Goal: Task Accomplishment & Management: Use online tool/utility

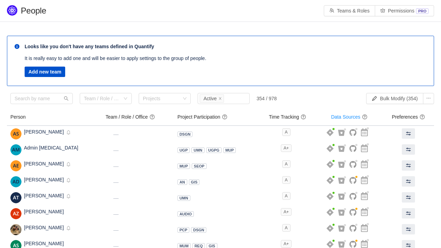
scroll to position [4, 0]
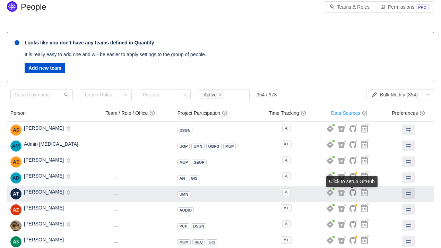
click at [353, 192] on icon at bounding box center [352, 192] width 7 height 7
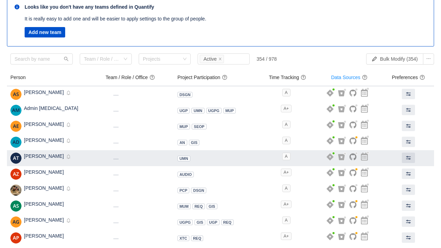
scroll to position [65, 0]
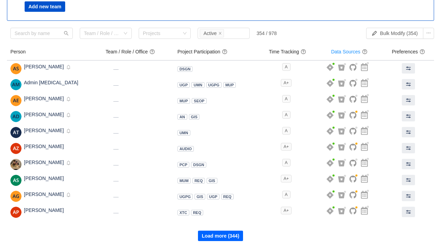
click at [229, 233] on button "Load more (344)" at bounding box center [220, 236] width 45 height 10
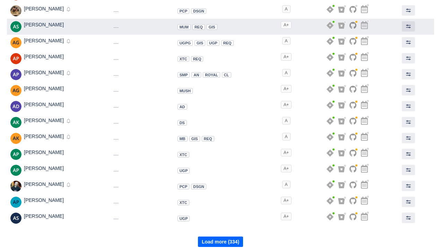
scroll to position [225, 0]
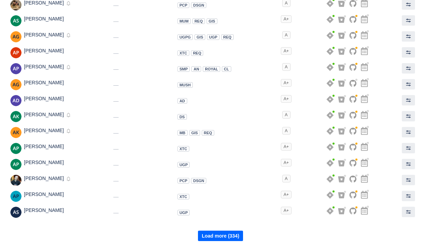
click at [229, 233] on button "Load more (334)" at bounding box center [220, 236] width 45 height 10
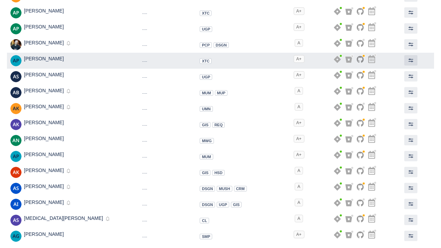
scroll to position [384, 0]
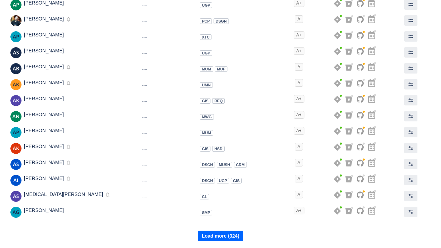
click at [229, 237] on button "Load more (324)" at bounding box center [220, 236] width 45 height 10
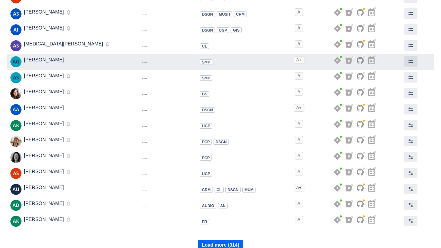
scroll to position [535, 0]
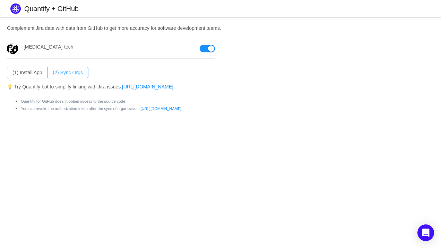
click at [72, 69] on button "(2) Sync Orgs" at bounding box center [67, 72] width 41 height 11
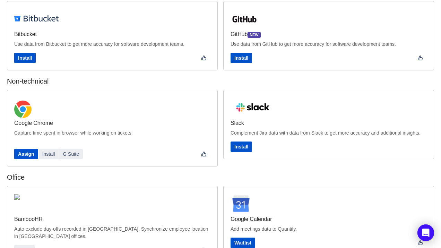
scroll to position [57, 0]
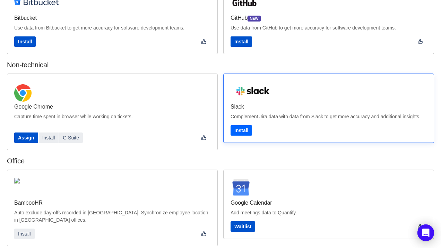
click at [243, 133] on span "Install" at bounding box center [241, 131] width 14 height 6
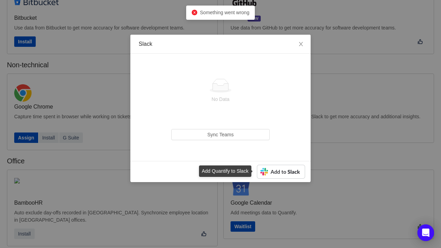
click at [285, 173] on img at bounding box center [281, 172] width 48 height 14
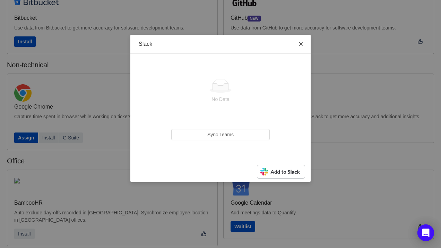
click at [303, 47] on icon "icon: close" at bounding box center [301, 44] width 6 height 6
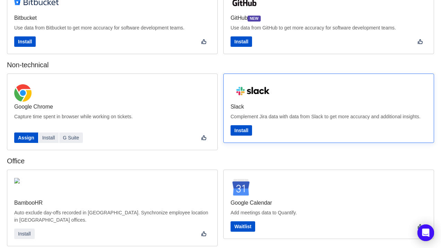
scroll to position [0, 0]
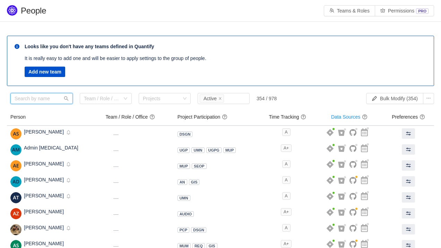
click at [42, 96] on input "text" at bounding box center [41, 98] width 62 height 11
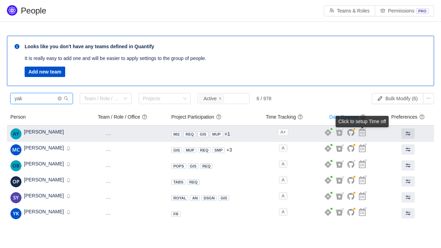
type input "yak"
click at [364, 129] on div "Click to setup Time off" at bounding box center [362, 123] width 53 height 14
click at [364, 134] on icon at bounding box center [362, 132] width 7 height 8
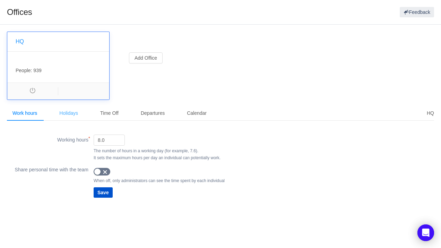
click at [78, 116] on div "Holidays" at bounding box center [69, 113] width 30 height 16
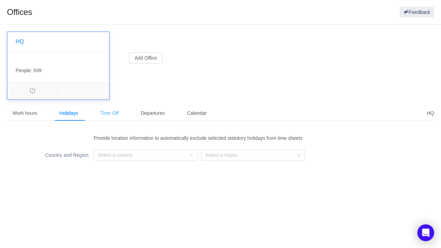
click at [113, 116] on div "Time Off" at bounding box center [109, 113] width 29 height 16
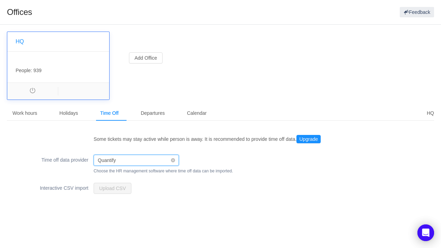
click at [130, 162] on div "Quantify" at bounding box center [134, 160] width 72 height 10
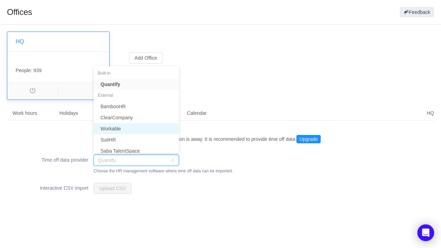
scroll to position [3, 0]
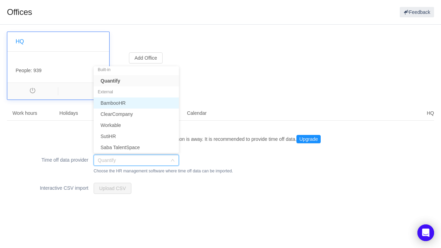
click at [131, 104] on li "BambooHR" at bounding box center [136, 102] width 85 height 11
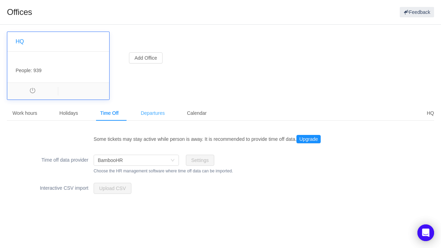
click at [155, 117] on div "Departures" at bounding box center [152, 113] width 35 height 16
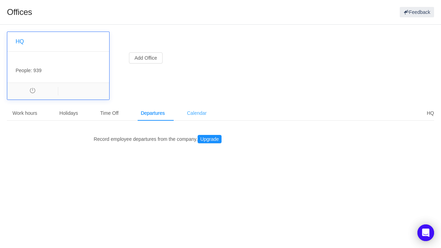
click at [196, 111] on div "Calendar" at bounding box center [196, 113] width 31 height 16
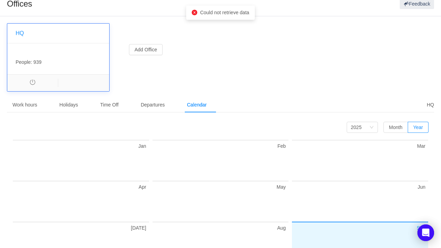
scroll to position [2, 0]
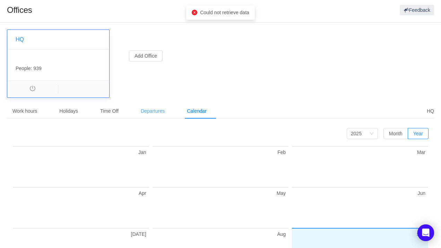
click at [159, 110] on div "Departures" at bounding box center [152, 111] width 35 height 16
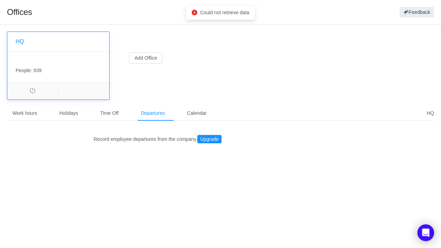
scroll to position [0, 0]
click at [215, 140] on button "Upgrade" at bounding box center [209, 139] width 24 height 8
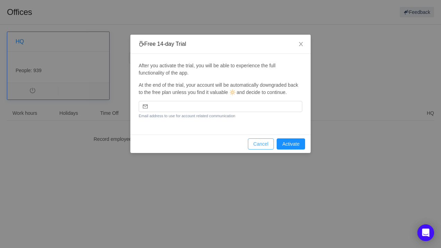
click at [252, 149] on button "Cancel" at bounding box center [261, 143] width 26 height 11
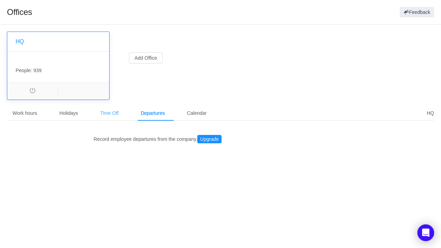
click at [119, 117] on div "Time Off" at bounding box center [109, 113] width 29 height 16
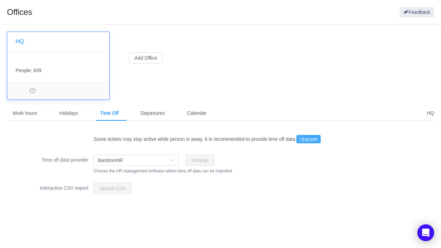
click at [321, 141] on button "Upgrade" at bounding box center [308, 139] width 24 height 8
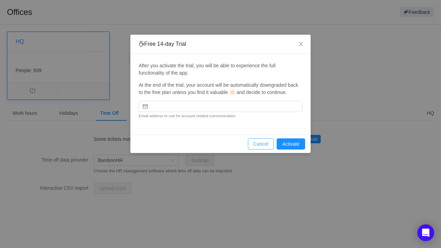
click at [266, 149] on button "Cancel" at bounding box center [261, 143] width 26 height 11
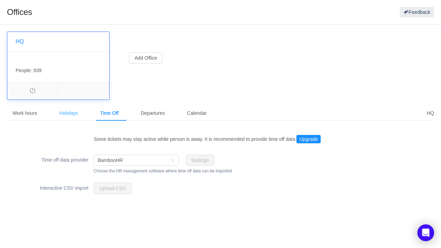
click at [65, 116] on div "Holidays" at bounding box center [69, 113] width 30 height 16
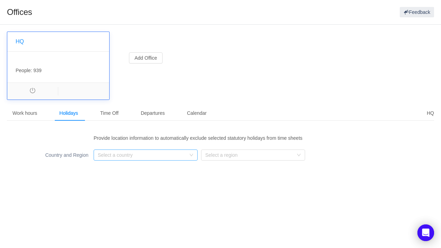
click at [103, 155] on div "Select a country" at bounding box center [142, 154] width 88 height 7
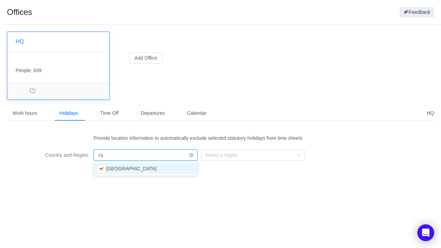
type input "cyp"
click at [121, 172] on li "Cyprus" at bounding box center [146, 168] width 104 height 11
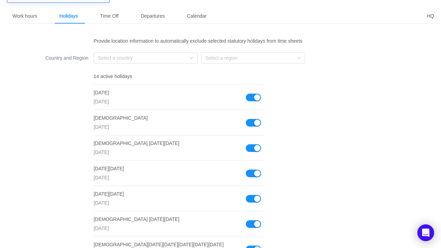
scroll to position [96, 0]
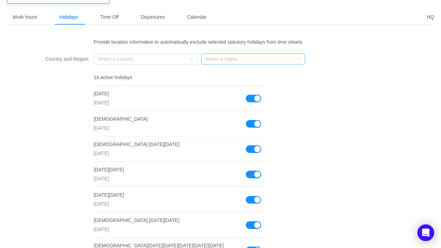
click at [243, 56] on div "Select a region" at bounding box center [249, 58] width 88 height 7
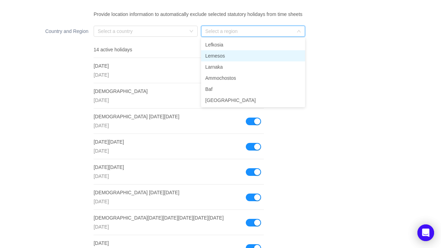
scroll to position [125, 0]
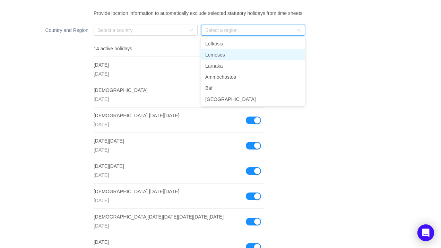
click at [235, 56] on li "Lemesos" at bounding box center [253, 54] width 104 height 11
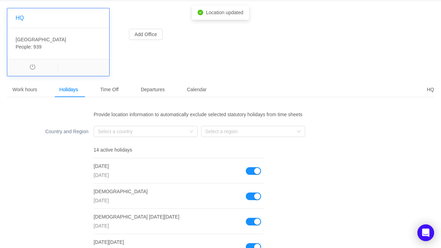
scroll to position [0, 0]
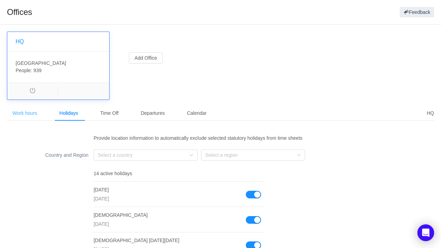
click at [35, 114] on div "Work hours" at bounding box center [25, 113] width 36 height 16
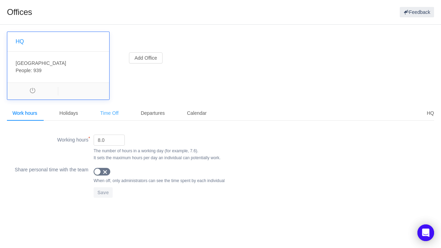
click at [105, 117] on div "Time Off" at bounding box center [109, 113] width 29 height 16
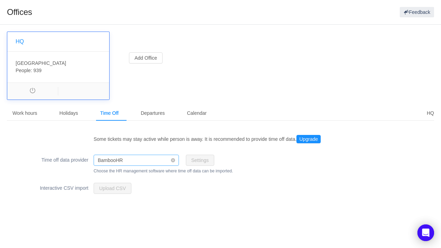
click at [112, 161] on div "BambooHR" at bounding box center [110, 160] width 25 height 10
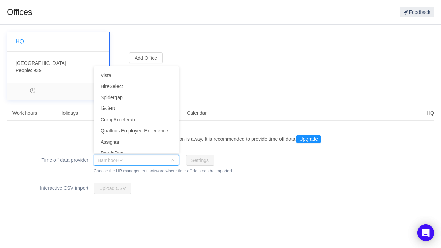
scroll to position [287, 0]
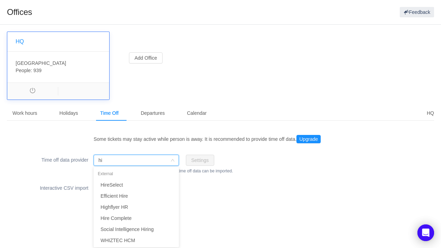
type input "h"
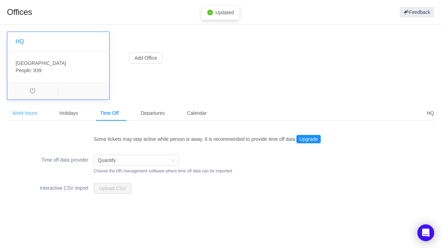
click at [31, 113] on div "Work hours" at bounding box center [25, 113] width 36 height 16
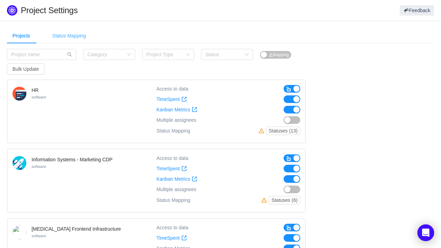
click at [80, 38] on div "Status Mapping" at bounding box center [69, 36] width 45 height 16
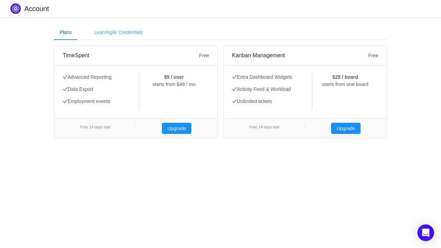
click at [119, 34] on div "Lean/Agile Credentials" at bounding box center [118, 33] width 60 height 16
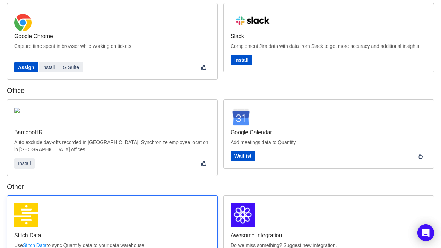
scroll to position [118, 0]
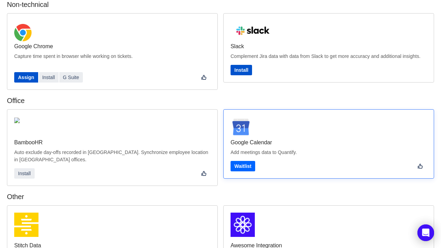
click at [238, 165] on button "Waitlist" at bounding box center [243, 166] width 25 height 10
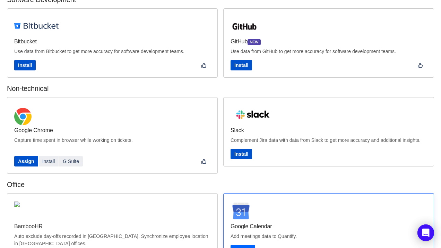
scroll to position [0, 0]
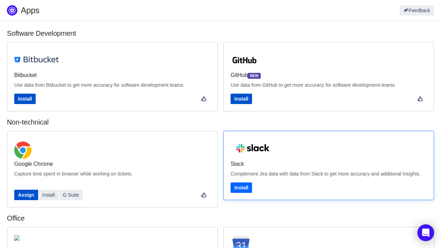
click at [245, 190] on span "Install" at bounding box center [241, 188] width 14 height 6
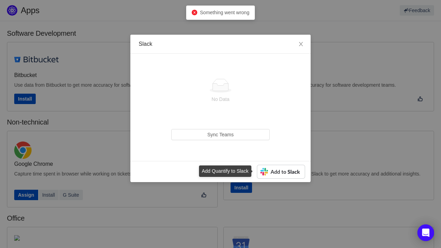
click at [275, 172] on img at bounding box center [281, 172] width 48 height 14
